Goal: Task Accomplishment & Management: Complete application form

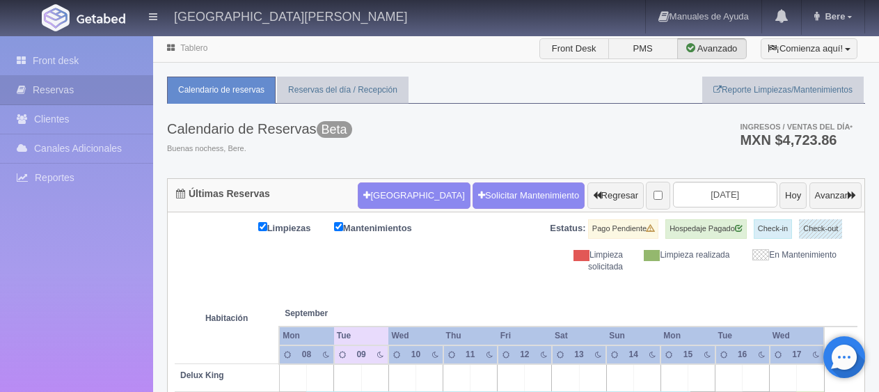
click at [850, 20] on icon at bounding box center [849, 16] width 4 height 7
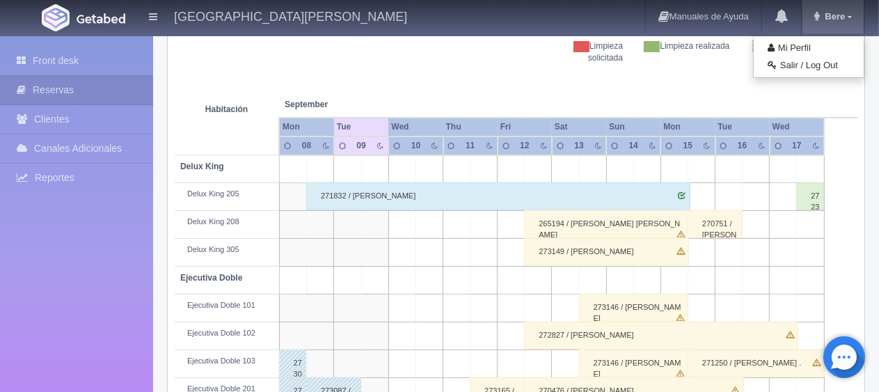
scroll to position [209, 0]
click at [818, 69] on link "Salir / Log Out" at bounding box center [809, 65] width 110 height 17
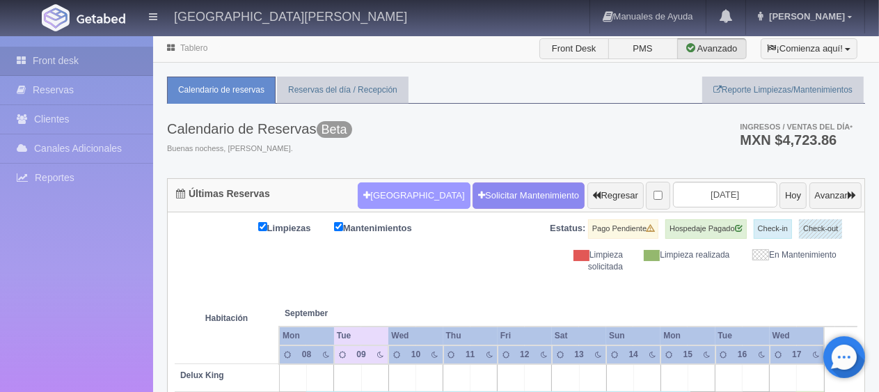
click at [375, 188] on button "Nueva Reserva" at bounding box center [414, 195] width 112 height 26
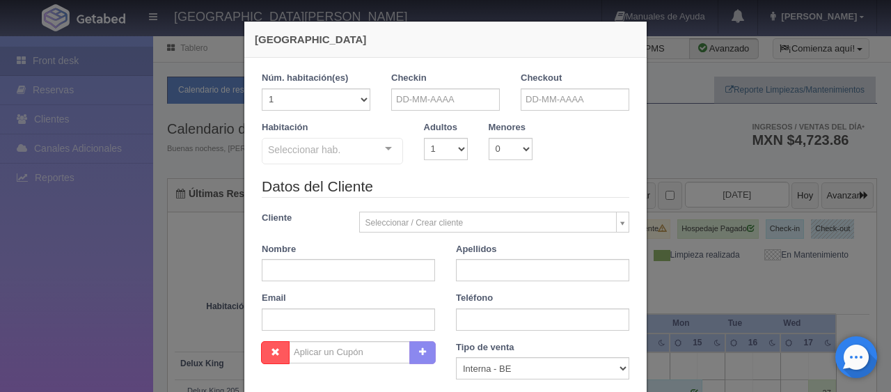
checkbox input "false"
click at [474, 96] on input "text" at bounding box center [445, 99] width 109 height 22
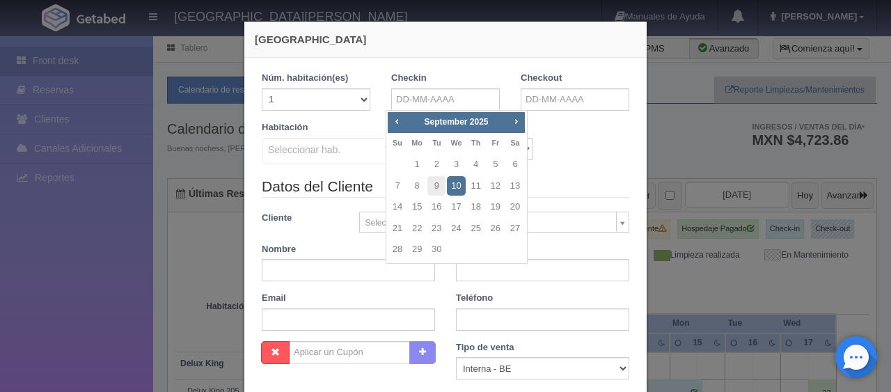
click at [481, 129] on div "September 2025" at bounding box center [456, 122] width 99 height 15
click at [516, 122] on span "Next" at bounding box center [515, 121] width 11 height 11
click at [460, 228] on link "22" at bounding box center [456, 228] width 18 height 20
type input "22-10-2025"
checkbox input "false"
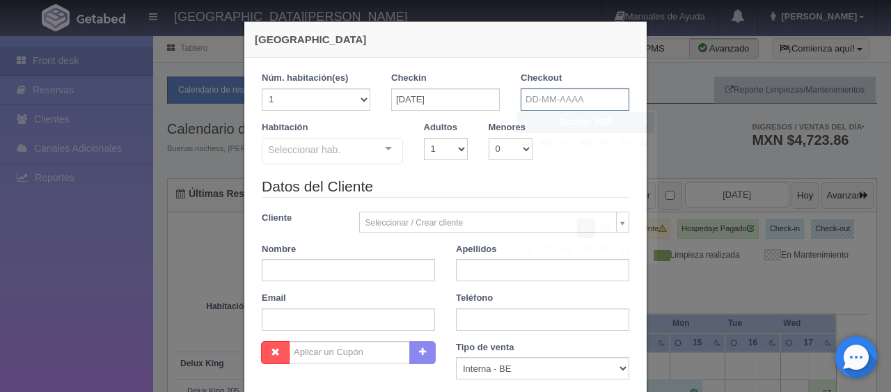
click at [545, 102] on input "text" at bounding box center [574, 99] width 109 height 22
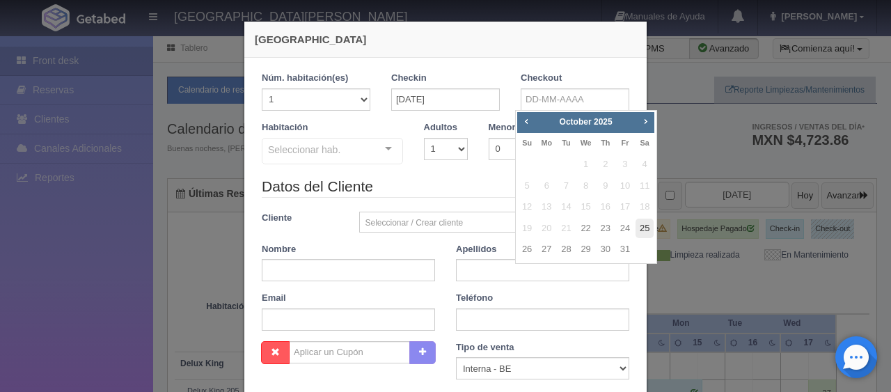
click at [640, 227] on link "25" at bounding box center [644, 228] width 18 height 20
type input "25-10-2025"
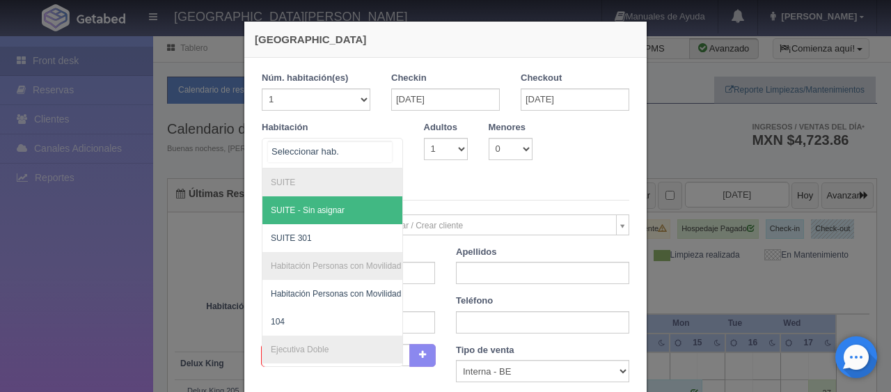
click at [362, 146] on div at bounding box center [332, 153] width 141 height 31
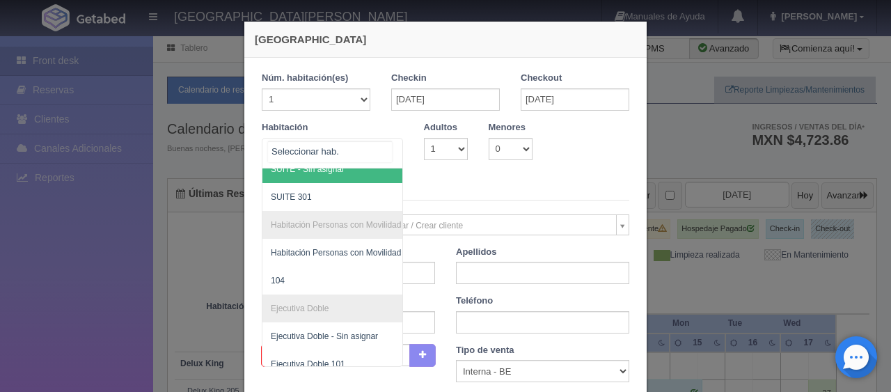
scroll to position [129, 0]
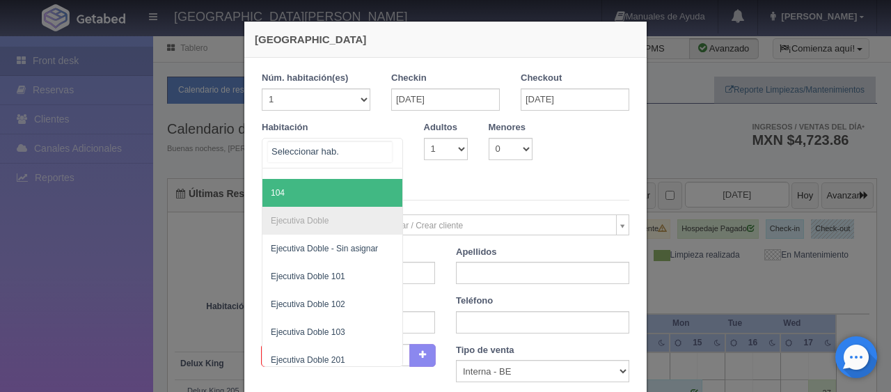
click at [349, 192] on span "104" at bounding box center [379, 193] width 234 height 28
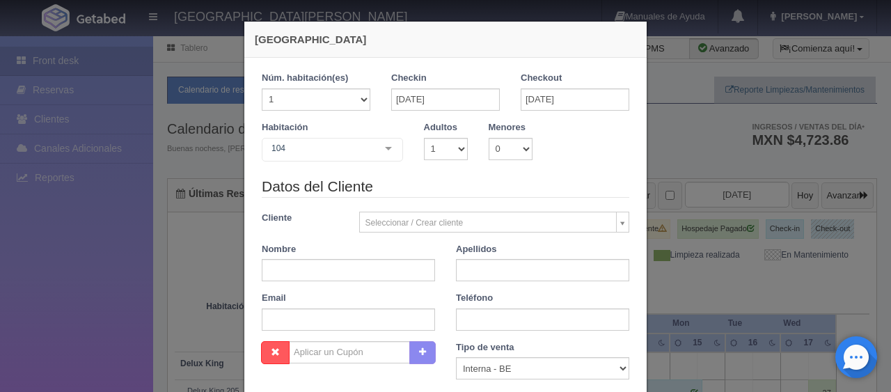
checkbox input "false"
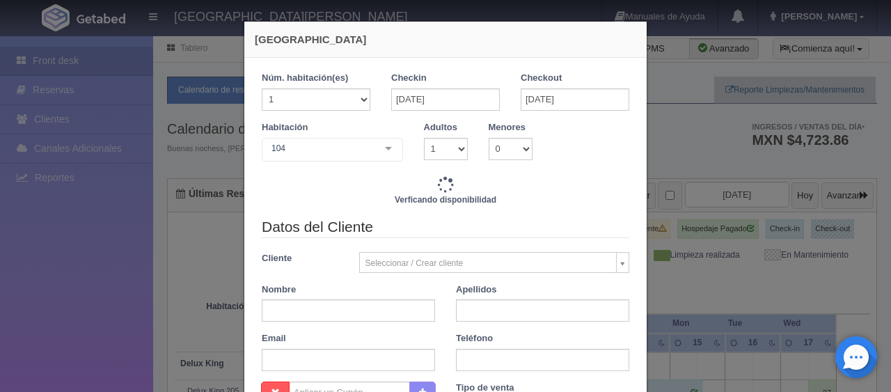
type input "3897.00"
checkbox input "false"
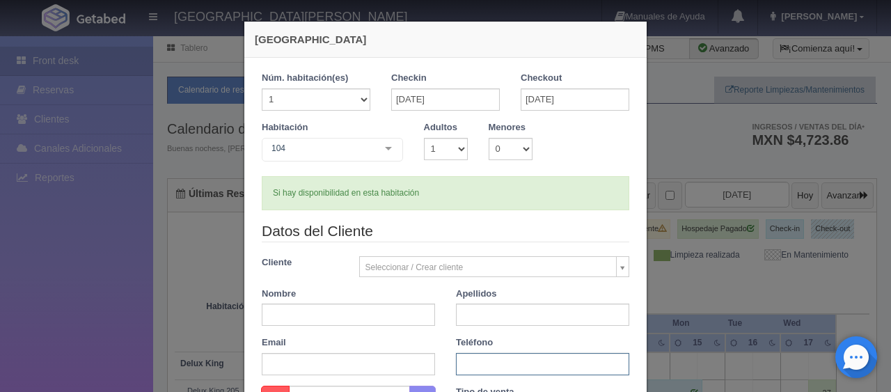
click at [514, 361] on input "text" at bounding box center [542, 364] width 173 height 22
paste input "52 55 6868 9864"
type input "52 55 6868 9864"
click at [304, 303] on input "text" at bounding box center [348, 314] width 173 height 22
type input "Alberto"
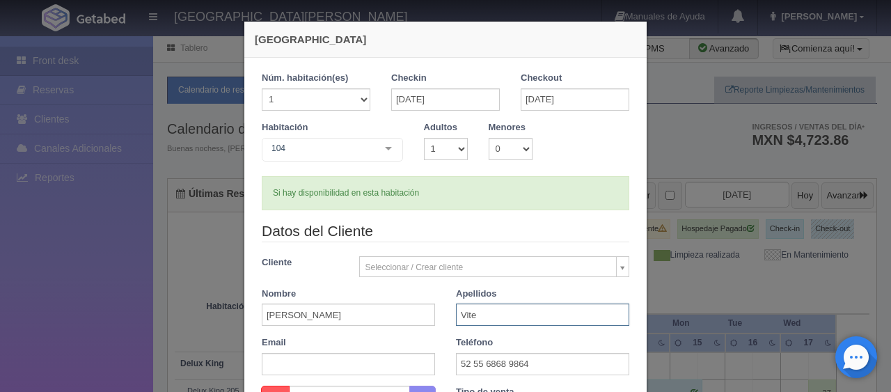
type input "Vite"
click at [435, 330] on div "Datos del Cliente Cliente Seleccionar / Crear cliente Nuevo Cliente Adriana Nav…" at bounding box center [445, 303] width 388 height 165
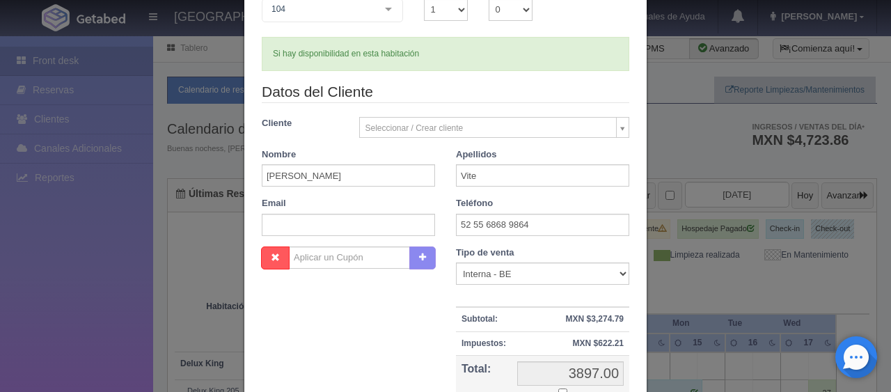
scroll to position [209, 0]
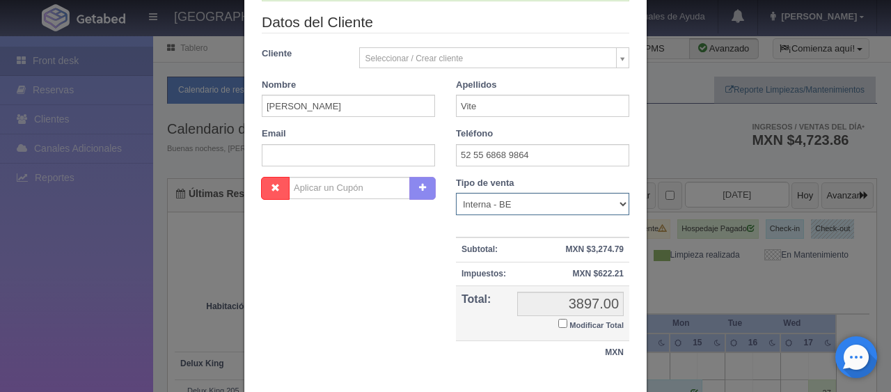
click at [540, 200] on select "Correo Electronico Interna - BE Llamada OTA Externa Otro WALK IN" at bounding box center [542, 204] width 173 height 22
select select "extota"
click at [456, 193] on select "Correo Electronico Interna - BE Llamada OTA Externa Otro WALK IN" at bounding box center [542, 204] width 173 height 22
click at [558, 321] on input "Modificar Total" at bounding box center [562, 323] width 9 height 9
checkbox input "true"
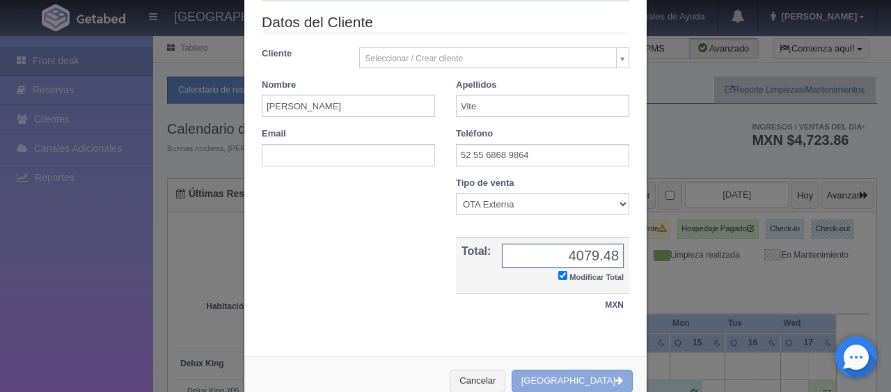
type input "4079.48"
click at [576, 380] on button "[GEOGRAPHIC_DATA]" at bounding box center [571, 380] width 121 height 23
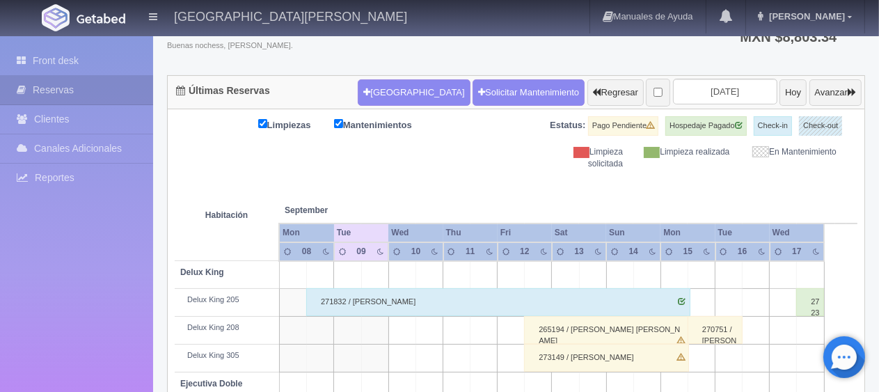
scroll to position [103, 0]
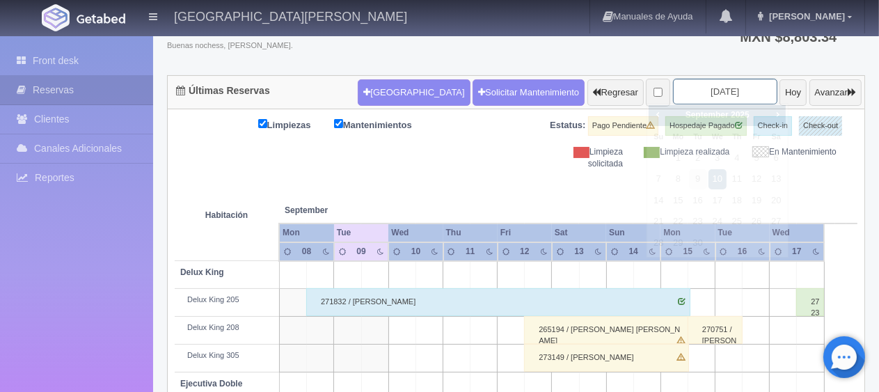
click at [673, 96] on input "[DATE]" at bounding box center [725, 92] width 104 height 26
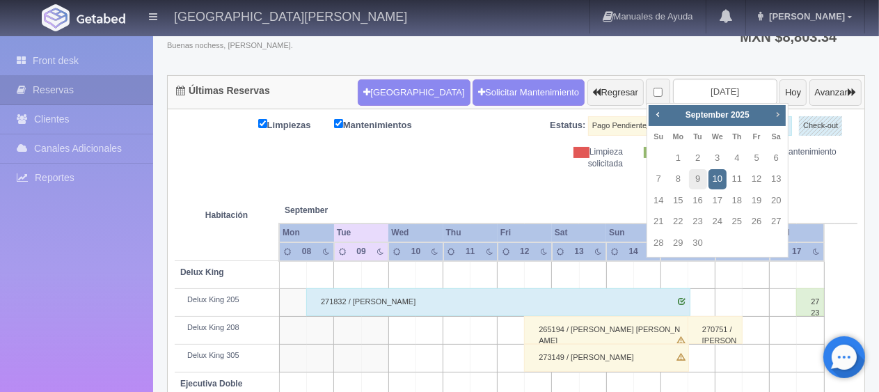
click at [781, 113] on span "Next" at bounding box center [777, 114] width 11 height 11
click at [722, 224] on link "22" at bounding box center [717, 222] width 18 height 20
type input "[DATE]"
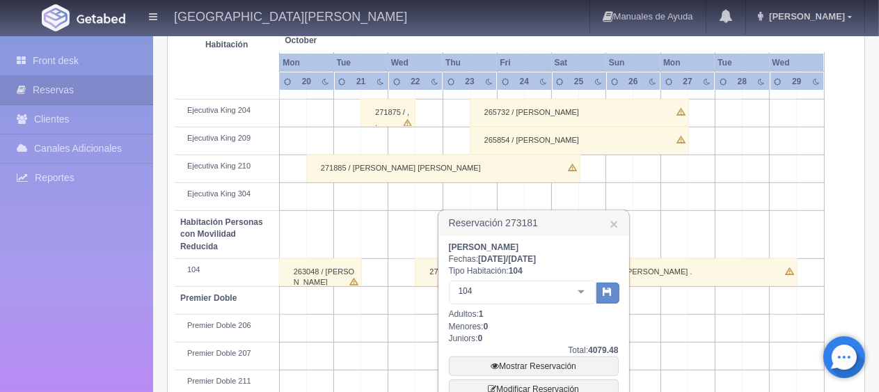
scroll to position [742, 0]
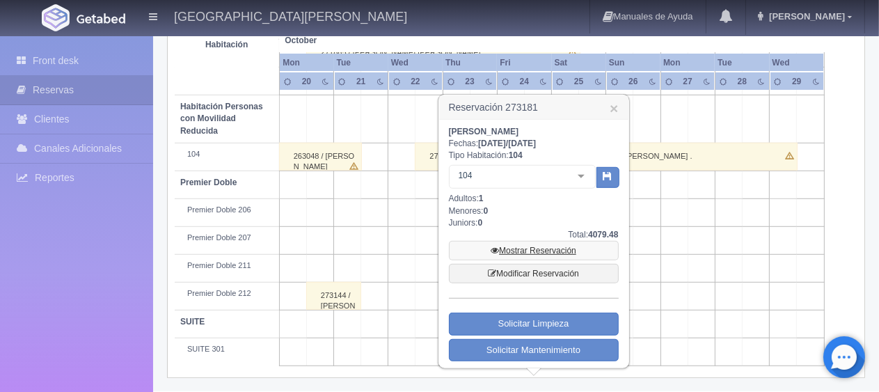
click at [523, 245] on link "Mostrar Reservación" at bounding box center [534, 250] width 170 height 19
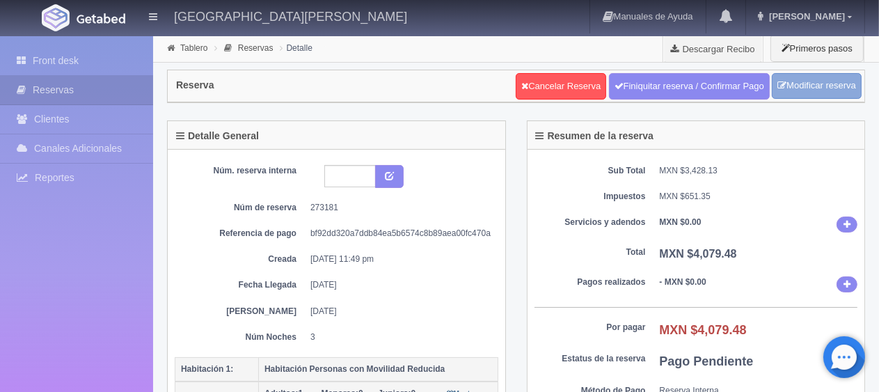
click at [811, 81] on link "Modificar reserva" at bounding box center [817, 86] width 90 height 26
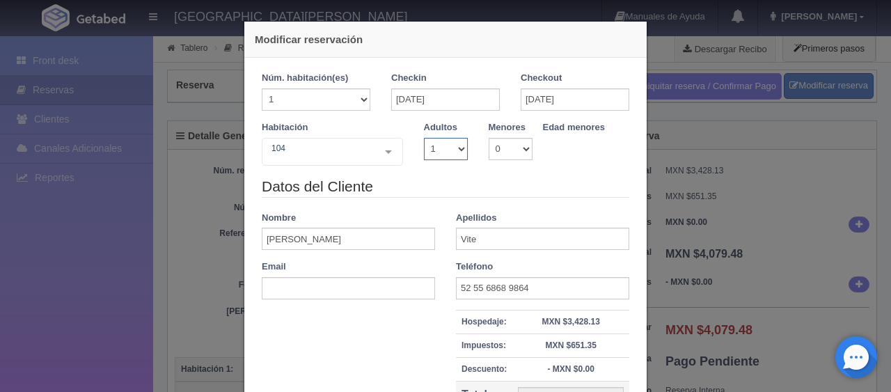
click at [454, 144] on select "1 2 3 4 5 6 7 8 9 10" at bounding box center [446, 149] width 44 height 22
select select "2"
click at [424, 138] on select "1 2 3 4 5 6 7 8 9 10" at bounding box center [446, 149] width 44 height 22
checkbox input "false"
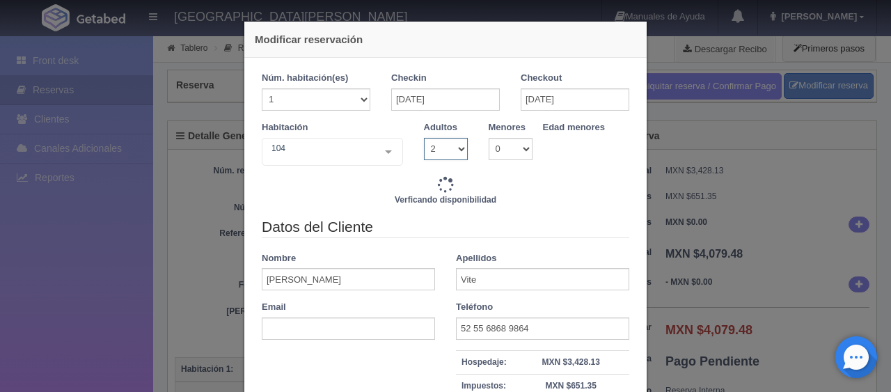
type input "4647.00"
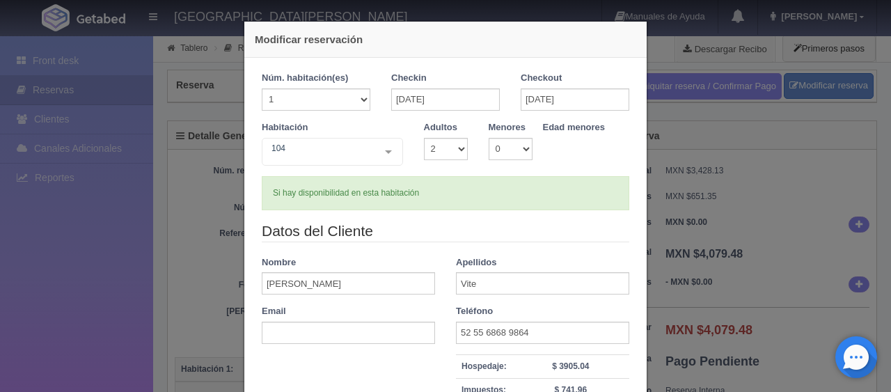
click at [436, 226] on legend "Datos del Cliente" at bounding box center [445, 232] width 367 height 22
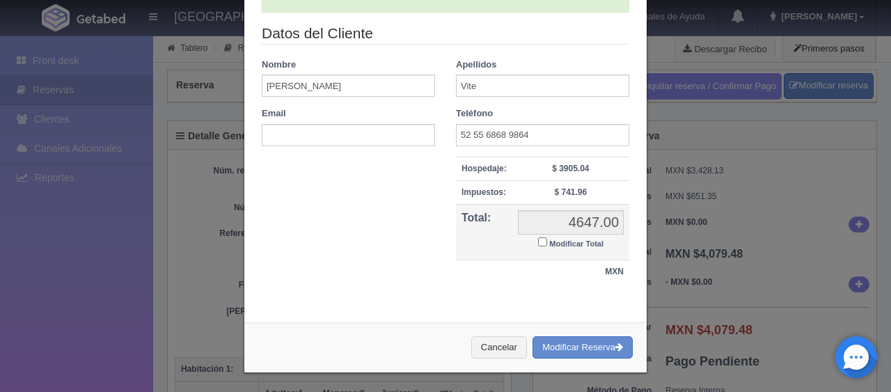
click at [538, 239] on input "Modificar Total" at bounding box center [542, 241] width 9 height 9
checkbox input "true"
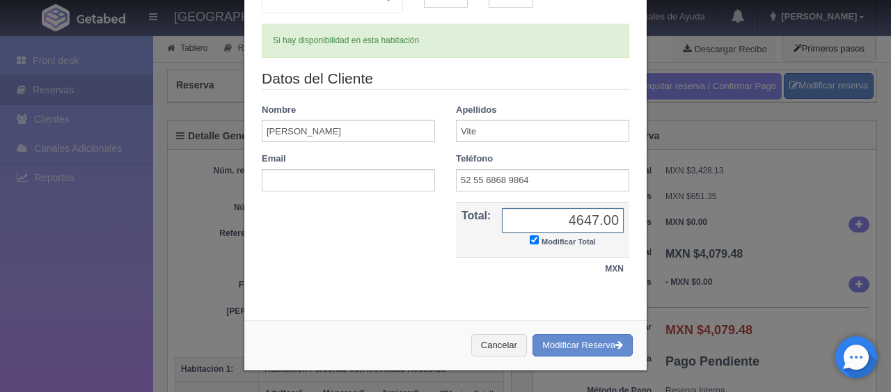
scroll to position [150, 0]
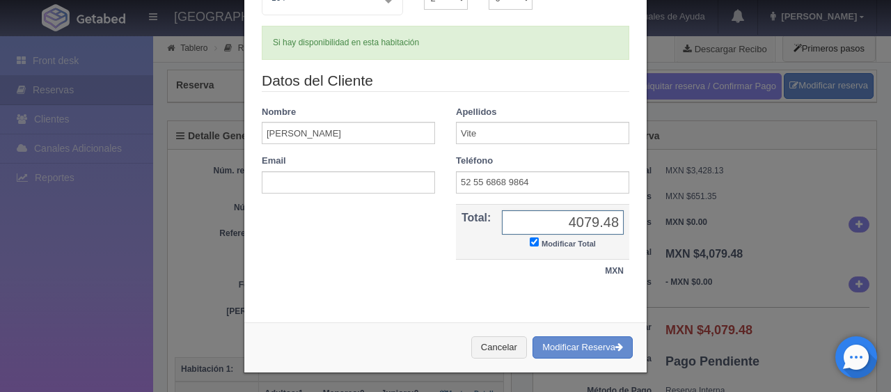
type input "4079.48"
click at [571, 343] on button "Modificar Reserva" at bounding box center [582, 347] width 100 height 23
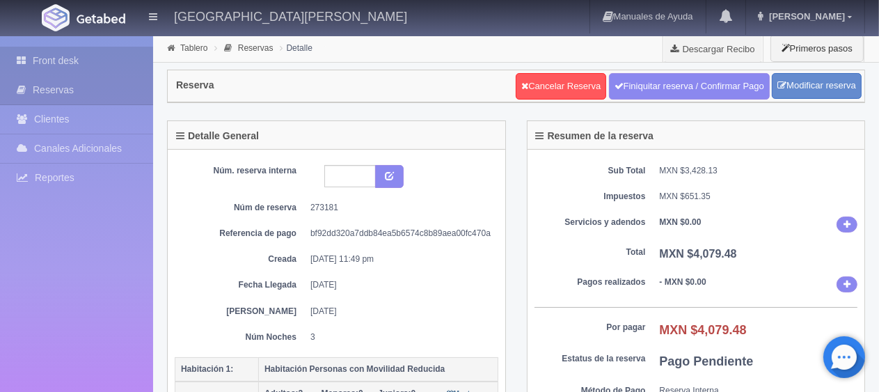
click at [102, 61] on link "Front desk" at bounding box center [76, 61] width 153 height 29
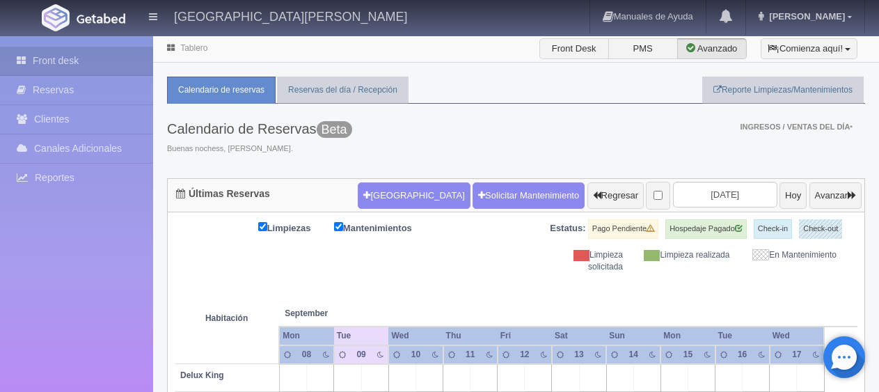
click at [694, 196] on input "2025-09-10" at bounding box center [725, 195] width 104 height 26
click at [722, 191] on input "[DATE]" at bounding box center [725, 195] width 104 height 26
click at [583, 159] on div "Calendario de Reservas Beta Buenas nochess, Jessica. Ingresos / Ventas del día …" at bounding box center [516, 141] width 698 height 74
click at [675, 196] on input "[DATE]" at bounding box center [725, 195] width 104 height 26
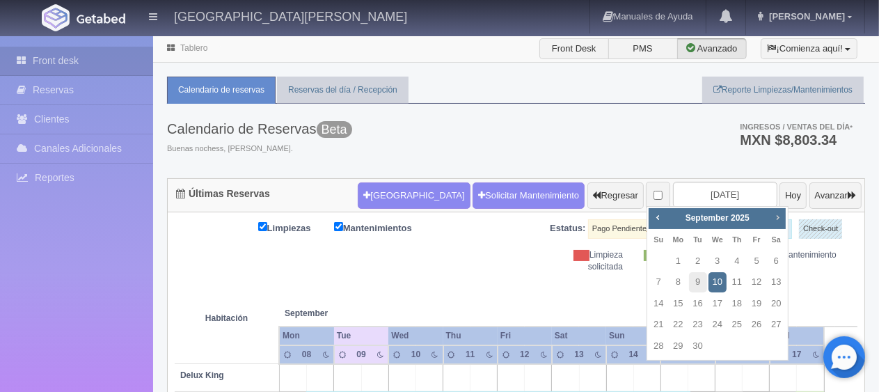
click at [774, 220] on span "Next" at bounding box center [777, 217] width 11 height 11
click at [718, 321] on link "22" at bounding box center [717, 325] width 18 height 20
type input "2025-10-22"
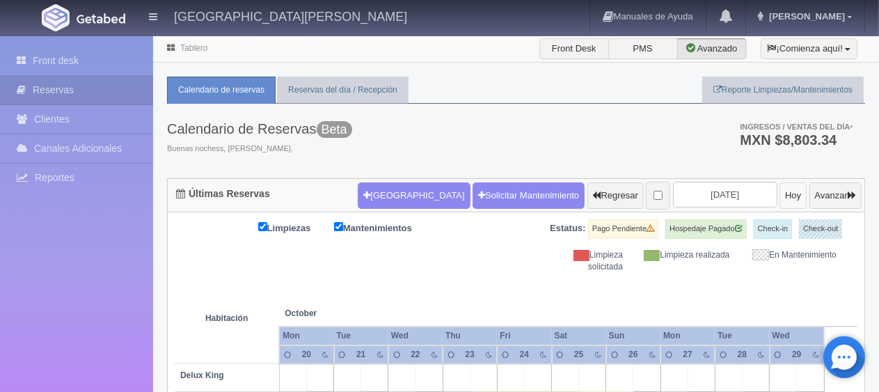
click at [779, 192] on button "Hoy" at bounding box center [792, 195] width 27 height 26
